Goal: Find specific page/section: Find specific page/section

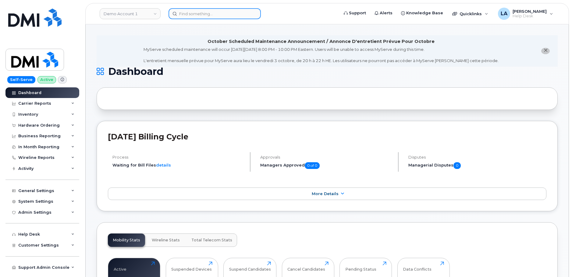
click at [188, 14] on input at bounding box center [215, 13] width 92 height 11
paste input "[PHONE_NUMBER]"
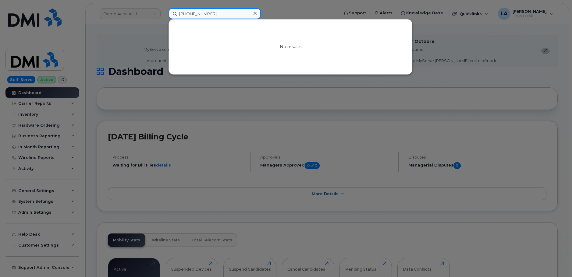
drag, startPoint x: 220, startPoint y: 14, endPoint x: 170, endPoint y: 14, distance: 49.7
click at [170, 14] on input "[PHONE_NUMBER]" at bounding box center [215, 13] width 92 height 11
paste input "212 261 578"
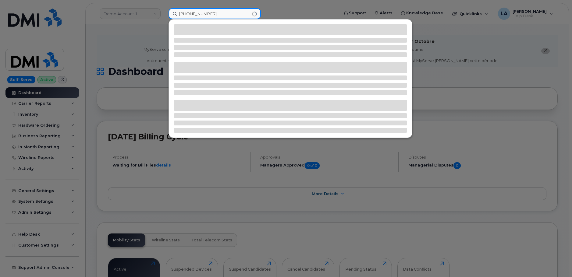
type input "[PHONE_NUMBER]"
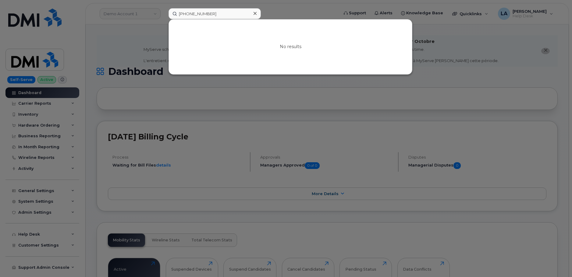
click at [281, 119] on div at bounding box center [286, 138] width 572 height 277
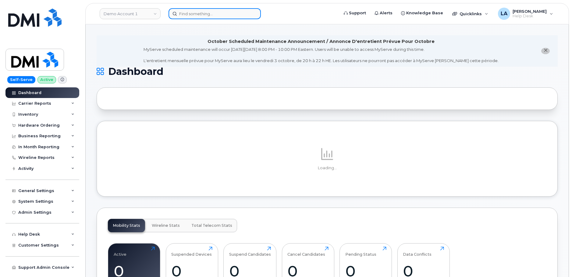
click at [213, 12] on input at bounding box center [215, 13] width 92 height 11
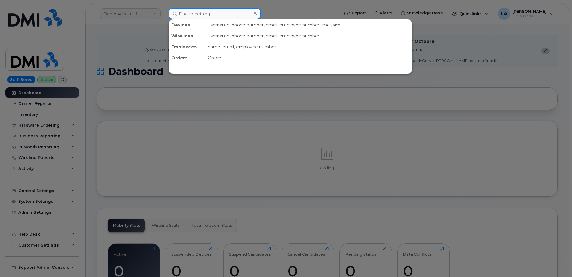
paste input "[PHONE_NUMBER]"
type input "[PHONE_NUMBER]"
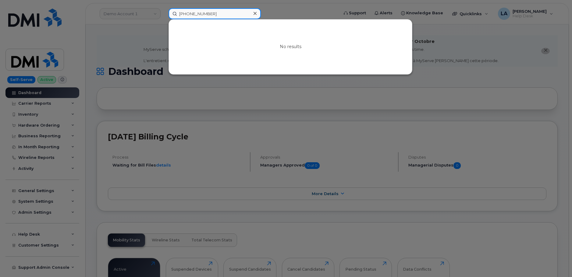
drag, startPoint x: 203, startPoint y: 13, endPoint x: 107, endPoint y: 10, distance: 95.5
click at [164, 13] on div "212 261 5783 No results" at bounding box center [252, 13] width 176 height 11
paste input "[PHONE_NUMBER]"
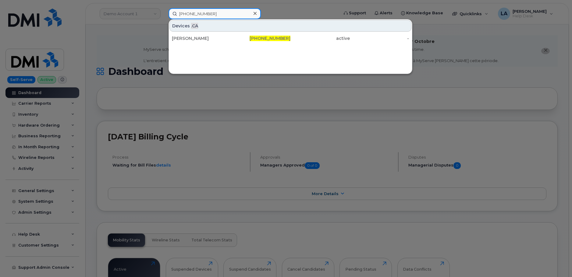
type input "[PHONE_NUMBER]"
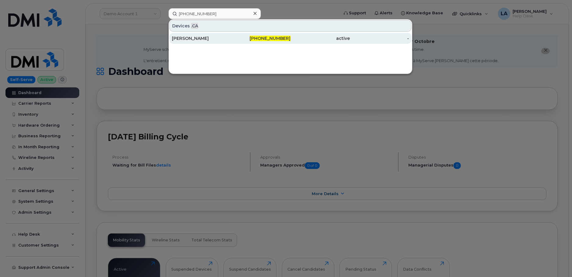
click at [209, 38] on div "SUSAN H CHUYKO" at bounding box center [201, 38] width 59 height 6
